Goal: Check status: Check status

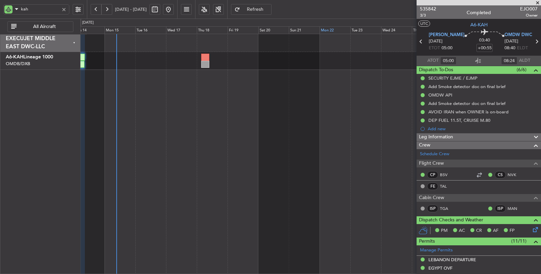
scroll to position [113, 0]
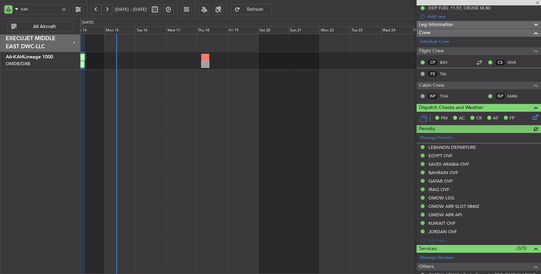
type input "Dherander Fithani (DHF)"
type input "7284"
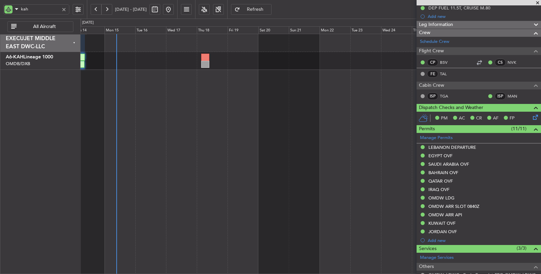
type input "Dherander Fithani (DHF)"
type input "7284"
type input "Dherander Fithani (DHF)"
type input "7284"
type input "Dherander Fithani (DHF)"
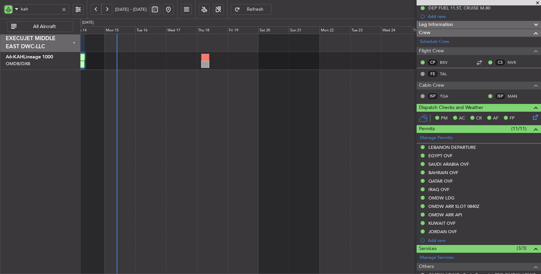
type input "7284"
type input "Dherander Fithani (DHF)"
type input "7284"
